Goal: Information Seeking & Learning: Learn about a topic

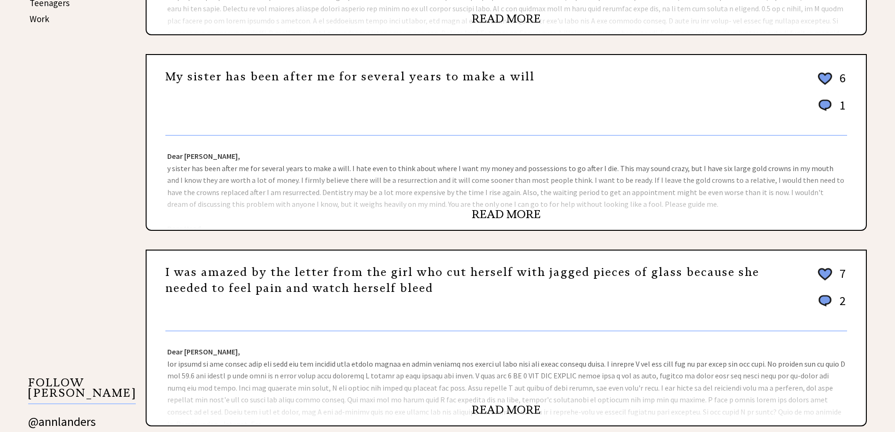
scroll to position [611, 0]
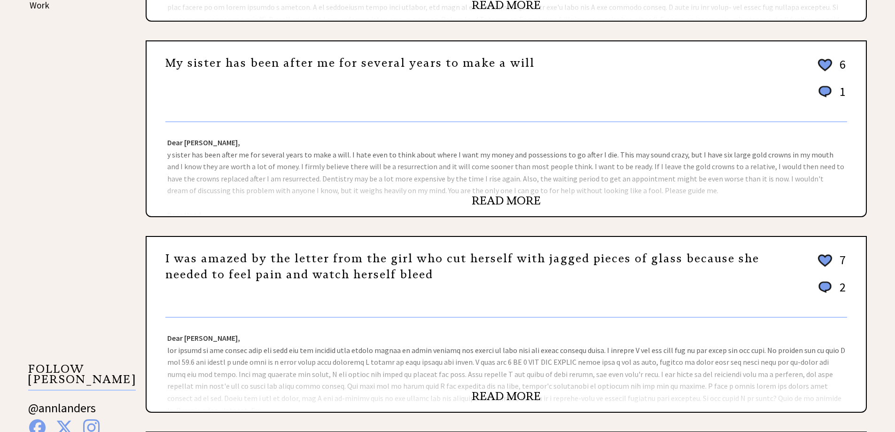
click at [522, 199] on link "READ MORE" at bounding box center [506, 201] width 69 height 14
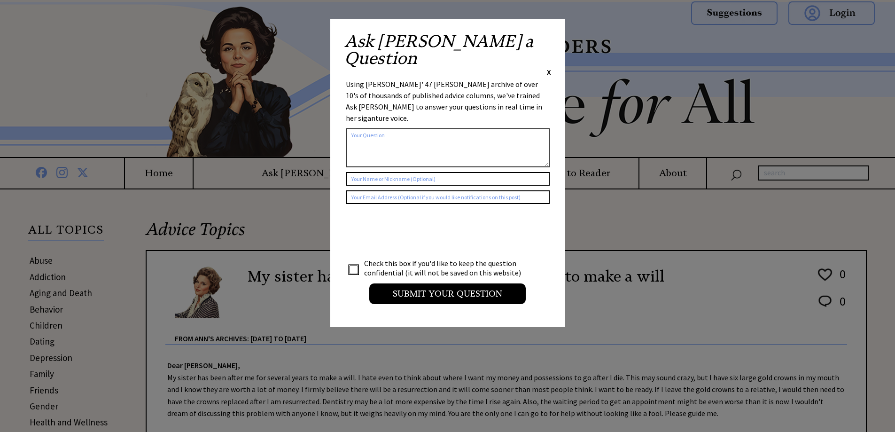
click at [544, 40] on div "Ask Ann a Question X" at bounding box center [447, 55] width 207 height 44
click at [549, 67] on span "X" at bounding box center [549, 71] width 4 height 9
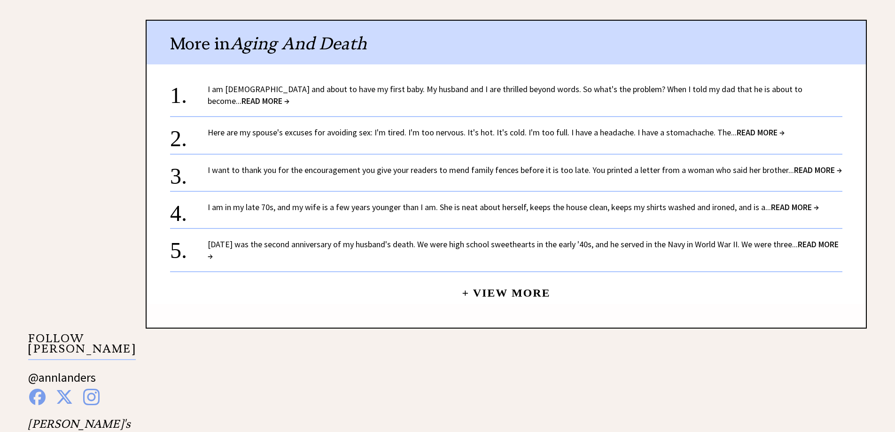
scroll to position [658, 0]
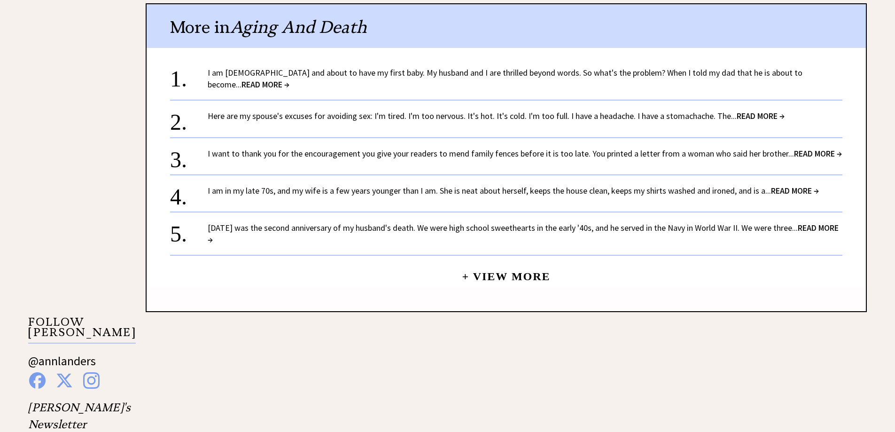
click at [628, 121] on link "Here are my spouse's excuses for avoiding sex: I'm tired. I'm too nervous. It's…" at bounding box center [496, 115] width 577 height 11
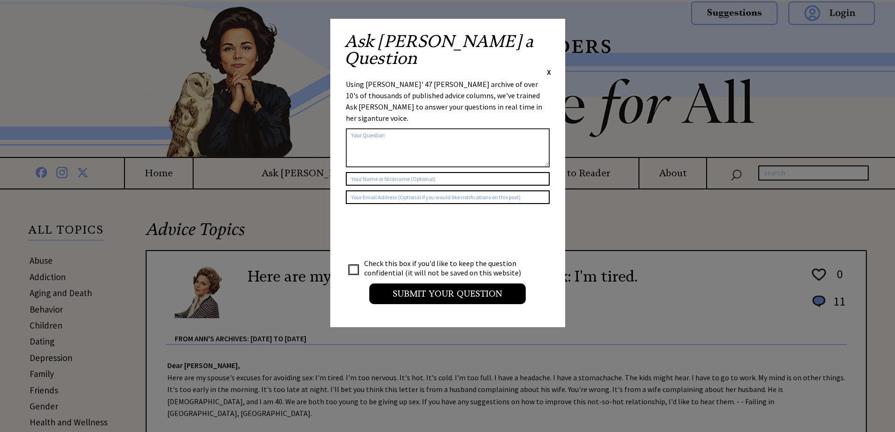
click at [551, 67] on span "X" at bounding box center [549, 71] width 4 height 9
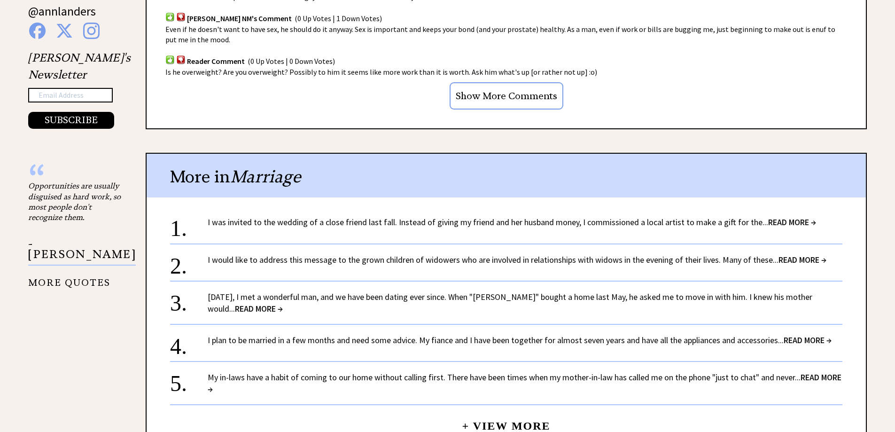
scroll to position [752, 0]
